Goal: Navigation & Orientation: Understand site structure

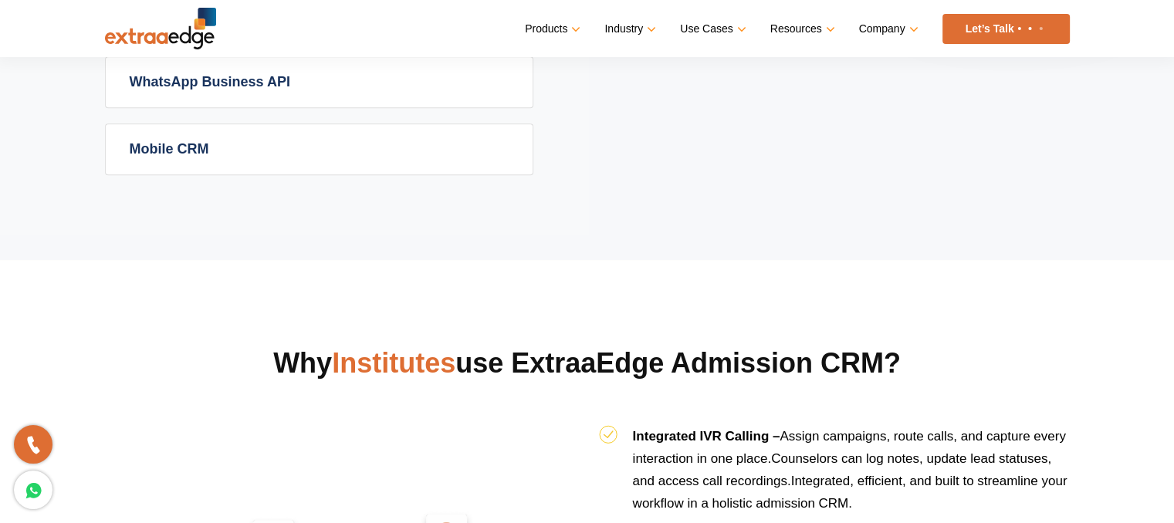
scroll to position [1328, 0]
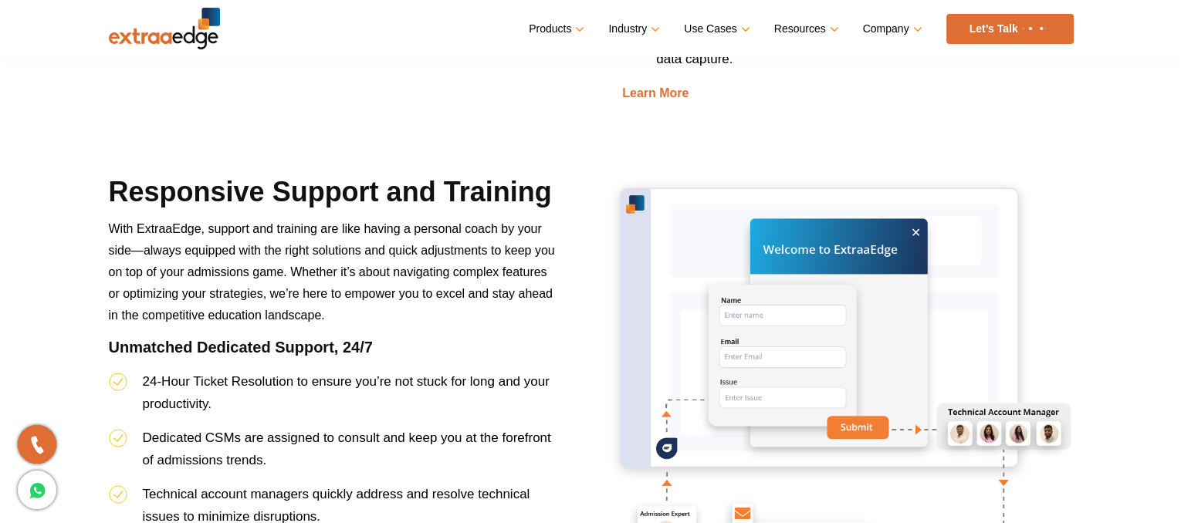
scroll to position [4562, 0]
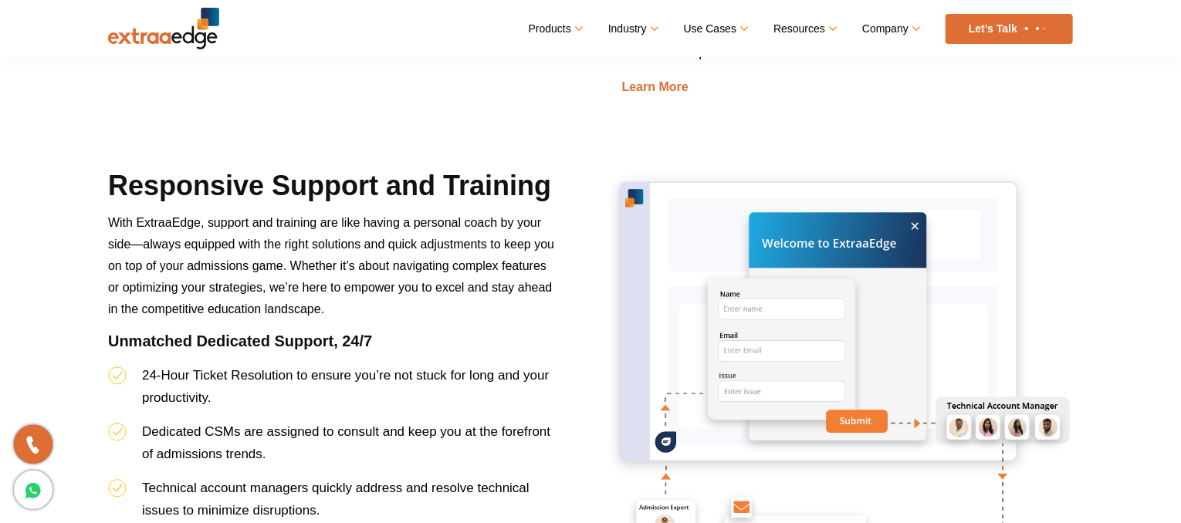
drag, startPoint x: 1183, startPoint y: 26, endPoint x: 1178, endPoint y: -21, distance: 47.3
